Goal: Task Accomplishment & Management: Use online tool/utility

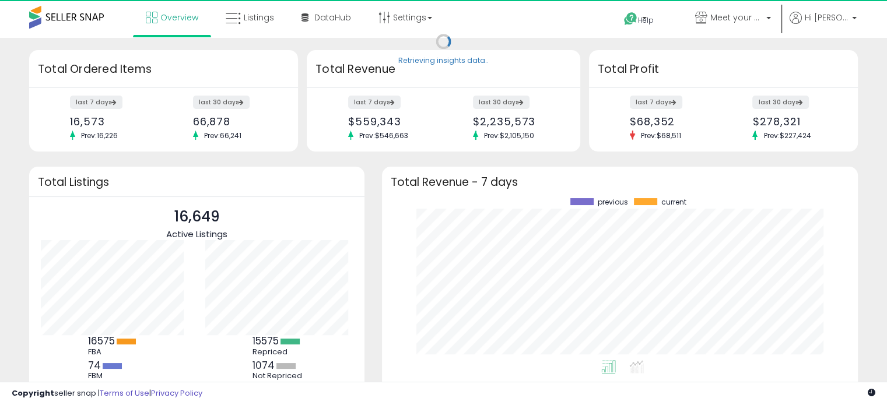
scroll to position [161, 452]
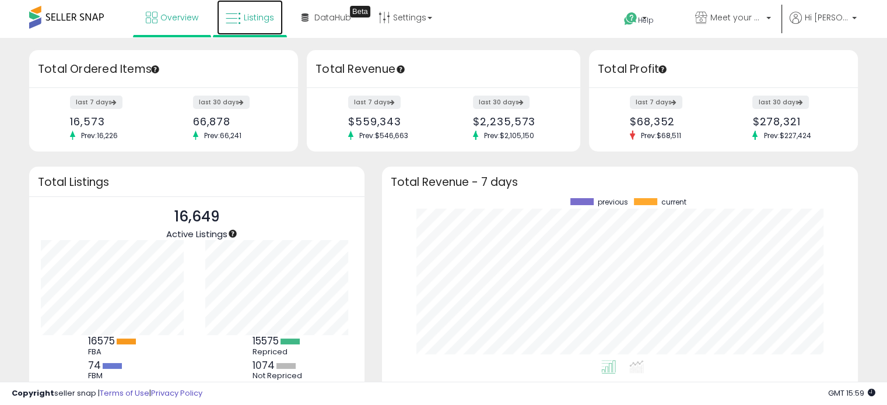
click at [231, 24] on icon at bounding box center [233, 18] width 15 height 15
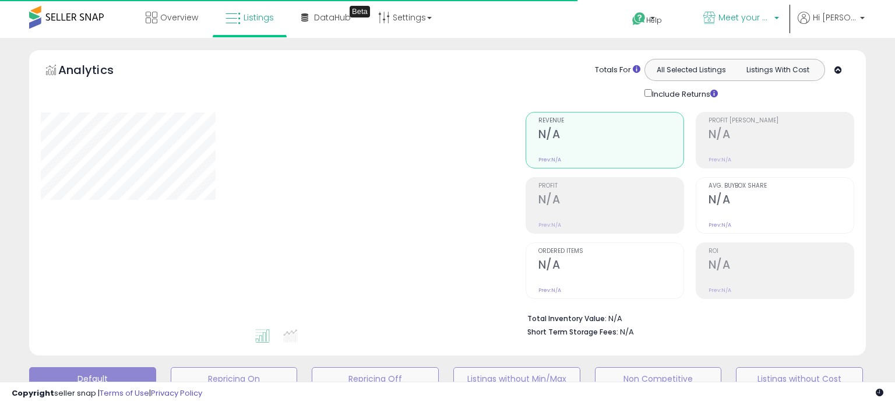
click at [771, 18] on span "Meet your needs" at bounding box center [745, 18] width 52 height 12
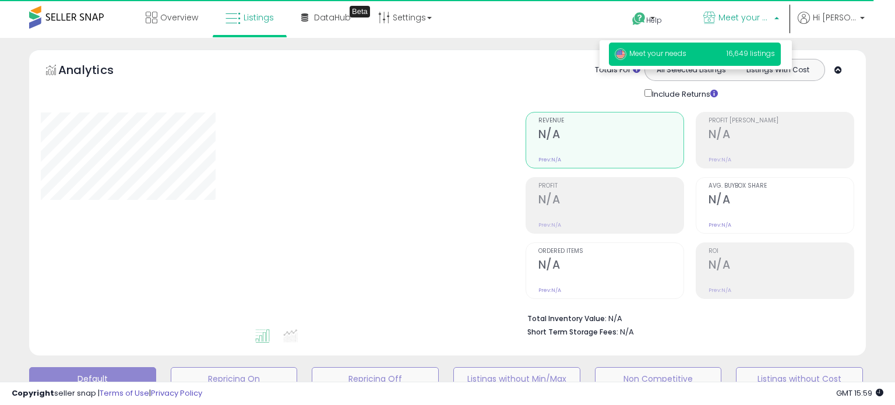
select select "**"
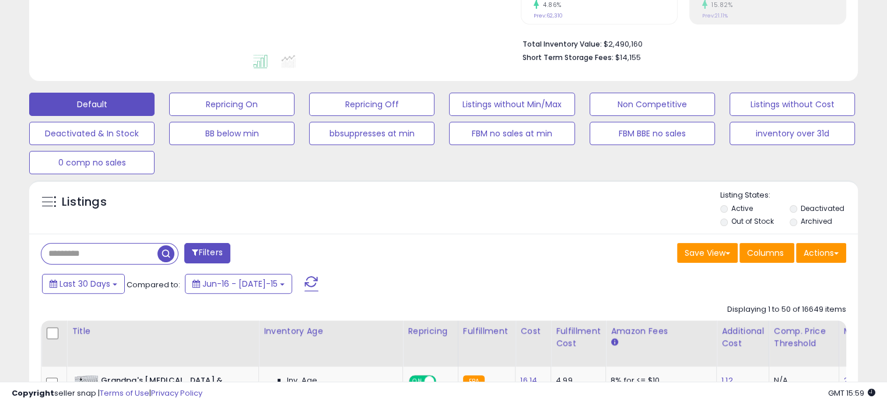
scroll to position [291, 0]
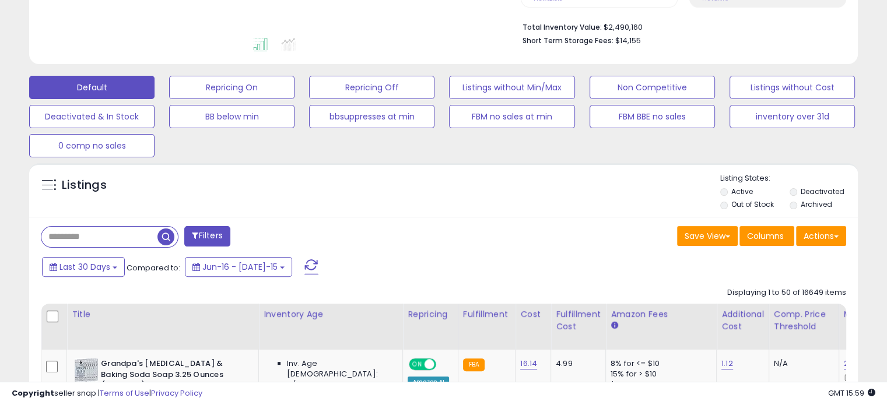
click at [65, 226] on div at bounding box center [110, 237] width 138 height 22
click at [79, 235] on input "text" at bounding box center [99, 237] width 116 height 20
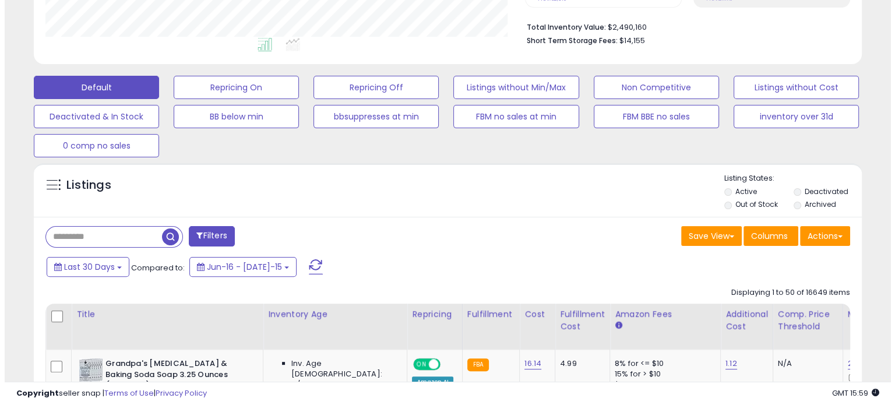
scroll to position [238, 479]
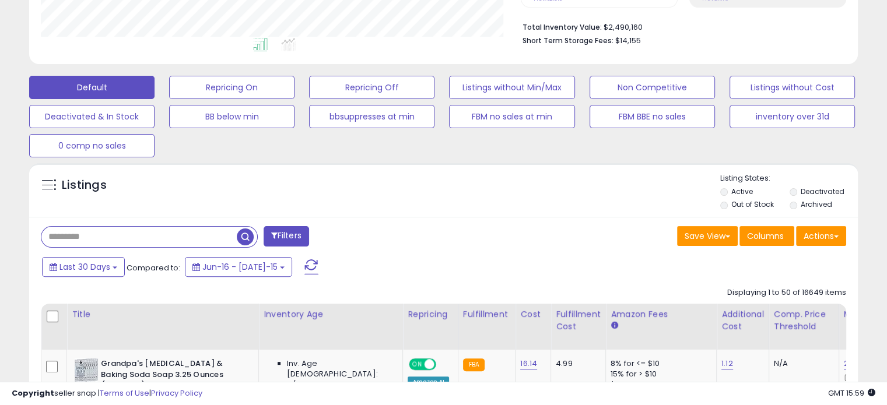
paste input "**********"
type input "**********"
click at [263, 226] on button "Filters" at bounding box center [285, 236] width 45 height 20
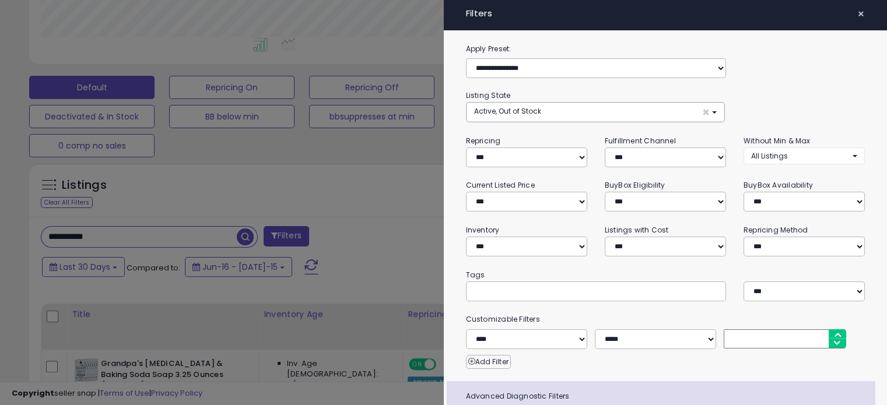
scroll to position [238, 485]
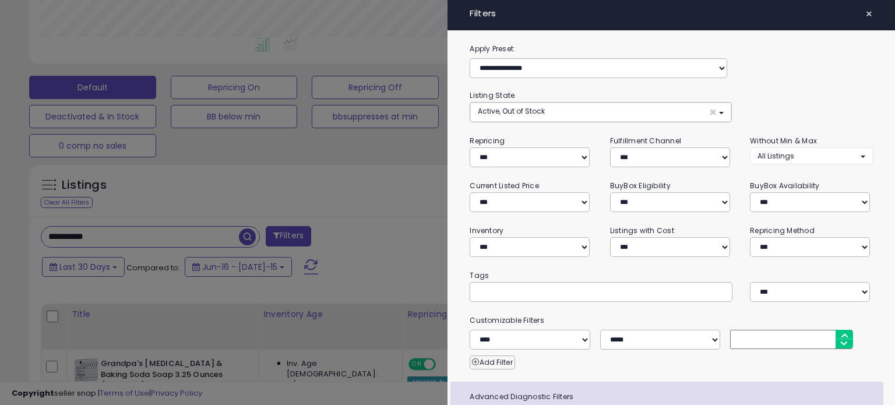
click at [79, 235] on div at bounding box center [447, 202] width 895 height 405
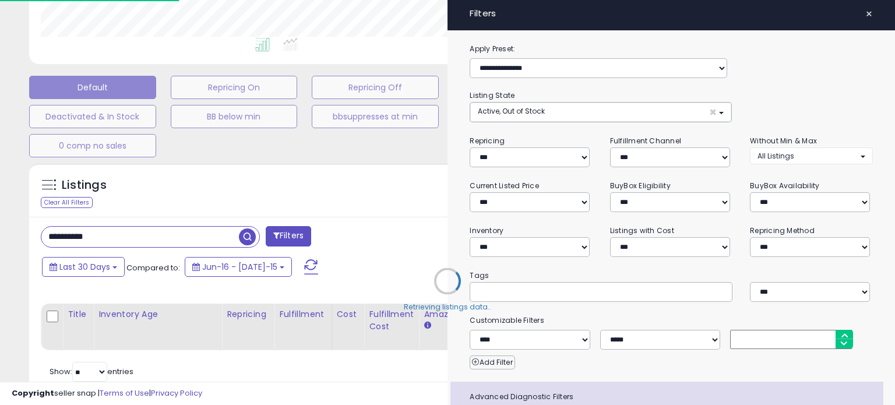
select select "*"
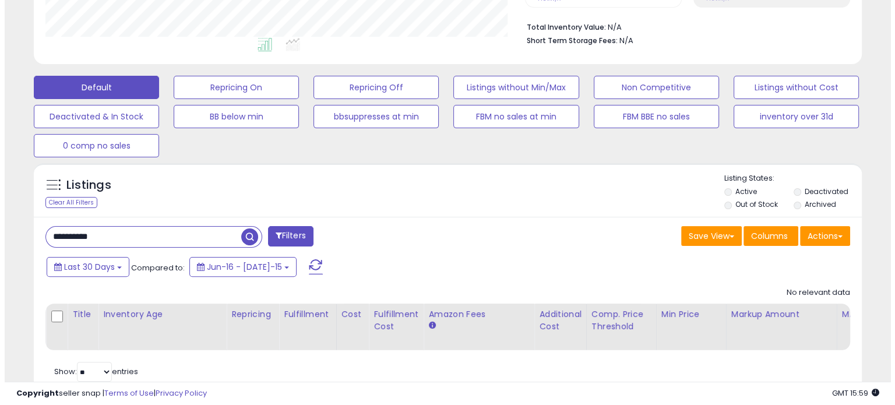
scroll to position [238, 479]
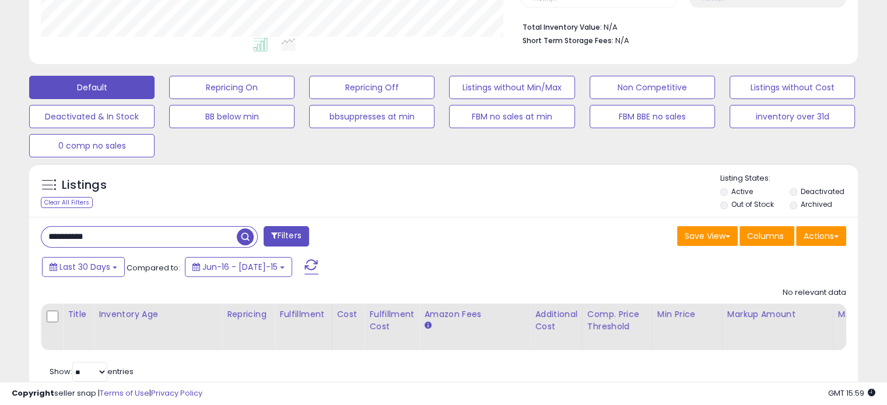
click at [249, 237] on span "button" at bounding box center [245, 236] width 17 height 17
